Goal: Find specific page/section: Find specific page/section

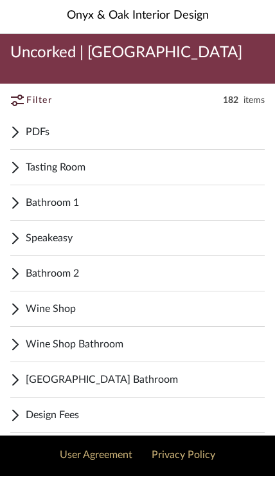
scroll to position [75, 0]
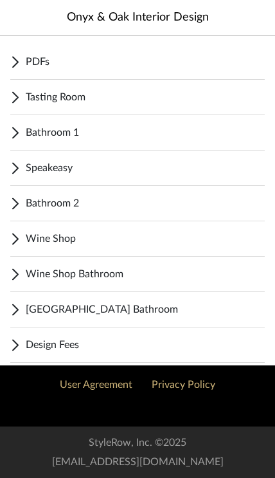
click at [129, 348] on span "Design Fees" at bounding box center [145, 344] width 239 height 15
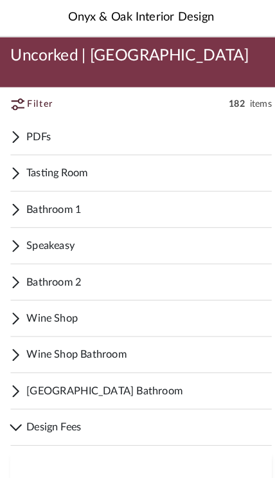
scroll to position [0, 0]
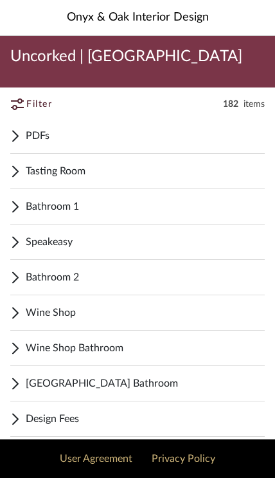
click at [136, 172] on span "Tasting Room" at bounding box center [145, 170] width 239 height 15
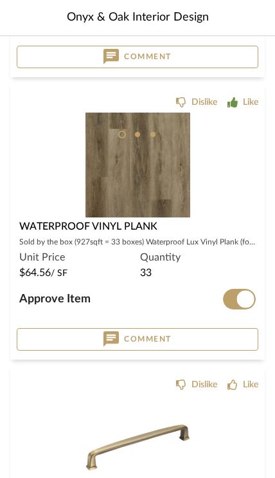
scroll to position [4993, 0]
click at [0, 0] on img at bounding box center [0, 0] width 0 height 0
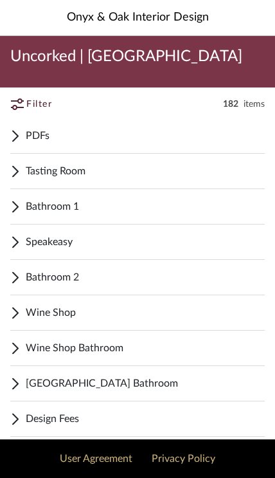
click at [132, 171] on span "Tasting Room" at bounding box center [145, 170] width 239 height 15
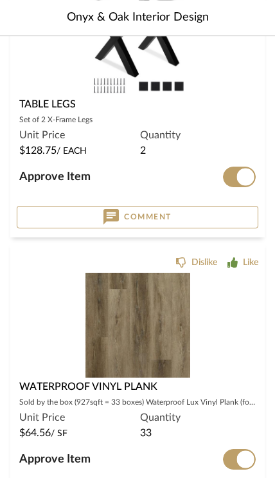
scroll to position [4833, 0]
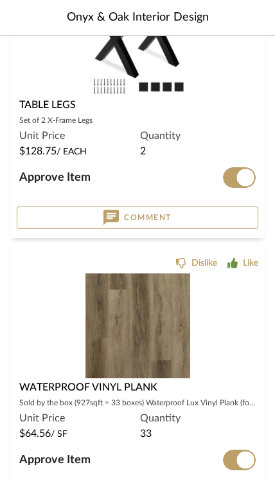
click at [0, 0] on img at bounding box center [0, 0] width 0 height 0
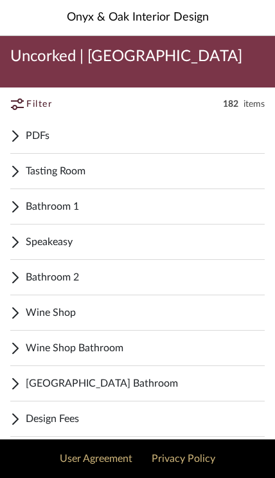
click at [141, 180] on div "Tasting Room" at bounding box center [137, 171] width 255 height 35
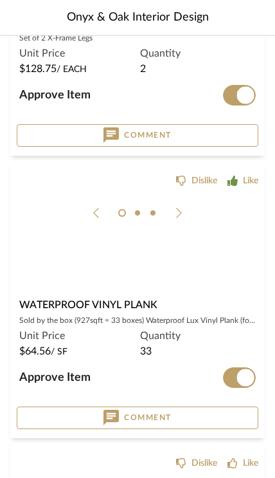
scroll to position [4916, 0]
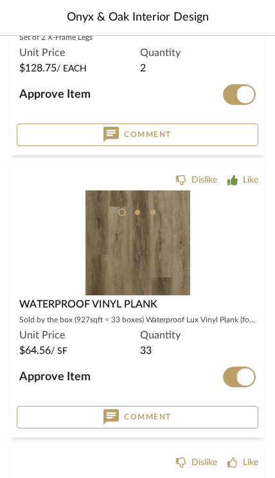
click at [0, 0] on img at bounding box center [0, 0] width 0 height 0
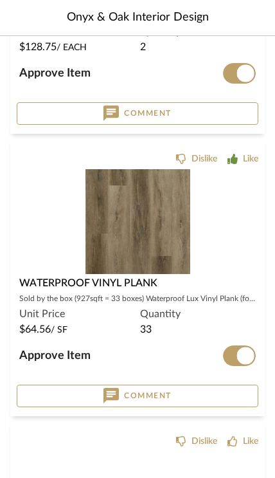
scroll to position [4936, 0]
